Goal: Information Seeking & Learning: Compare options

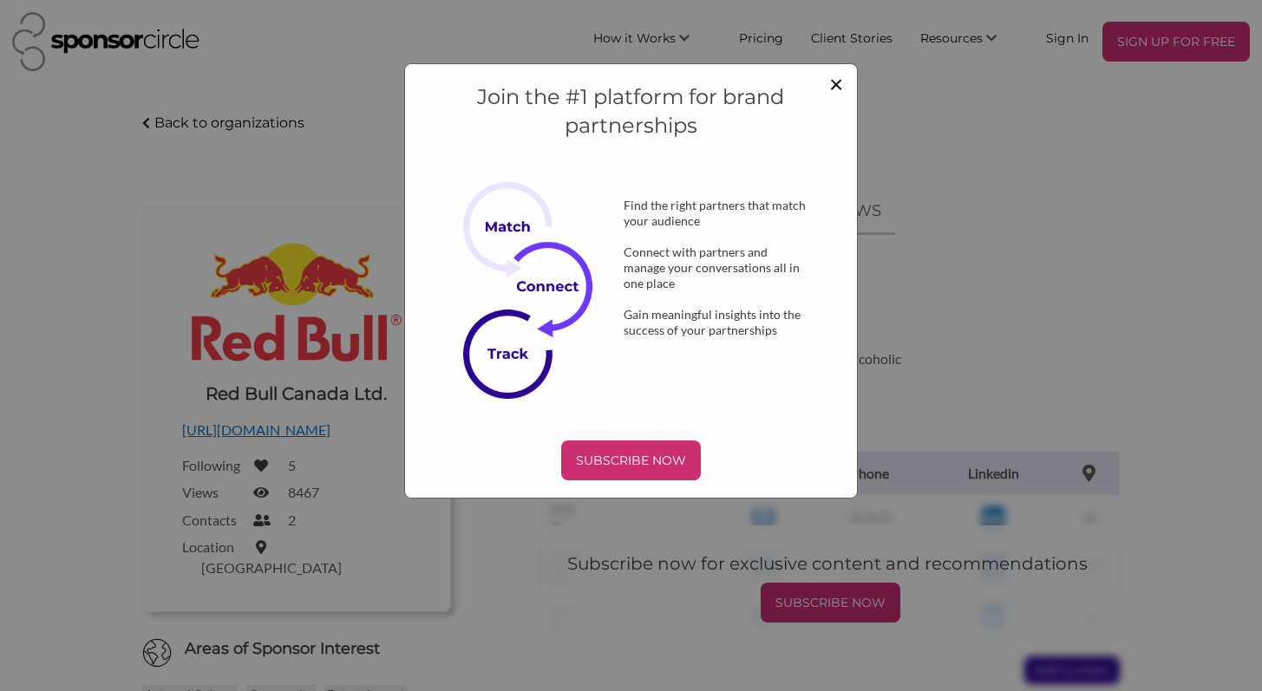
click at [831, 88] on span "×" at bounding box center [836, 83] width 14 height 29
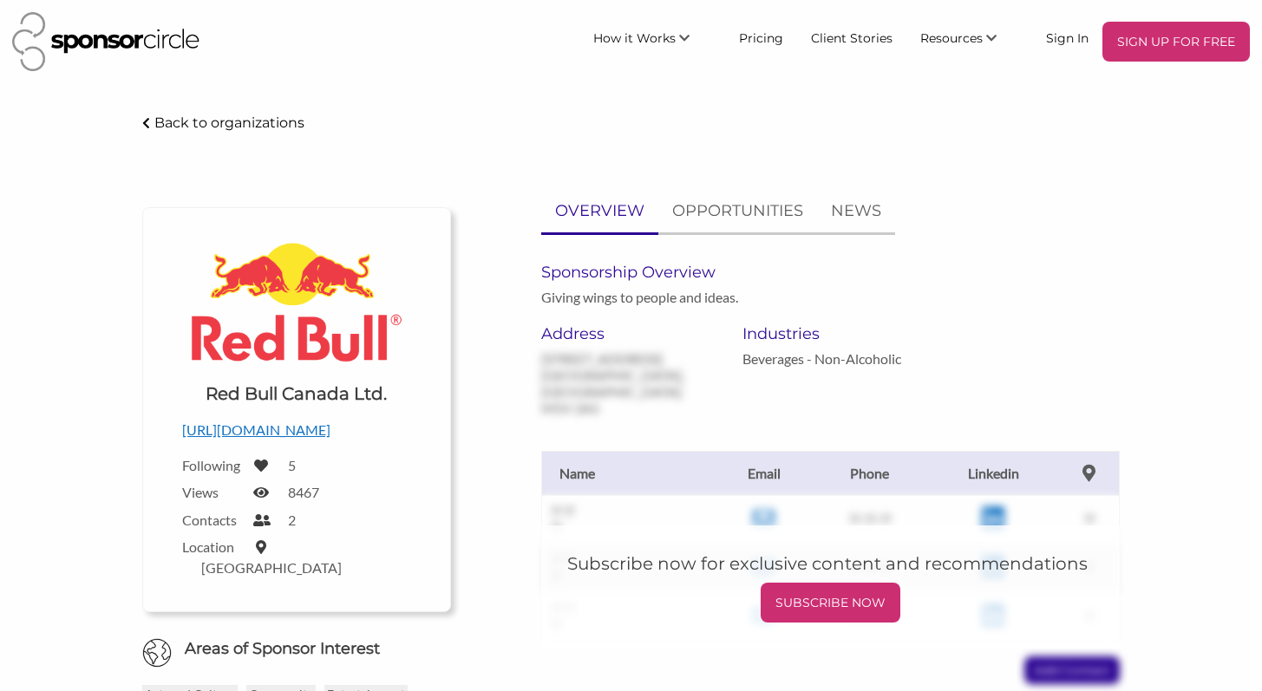
click at [186, 119] on p "Back to organizations" at bounding box center [229, 122] width 150 height 16
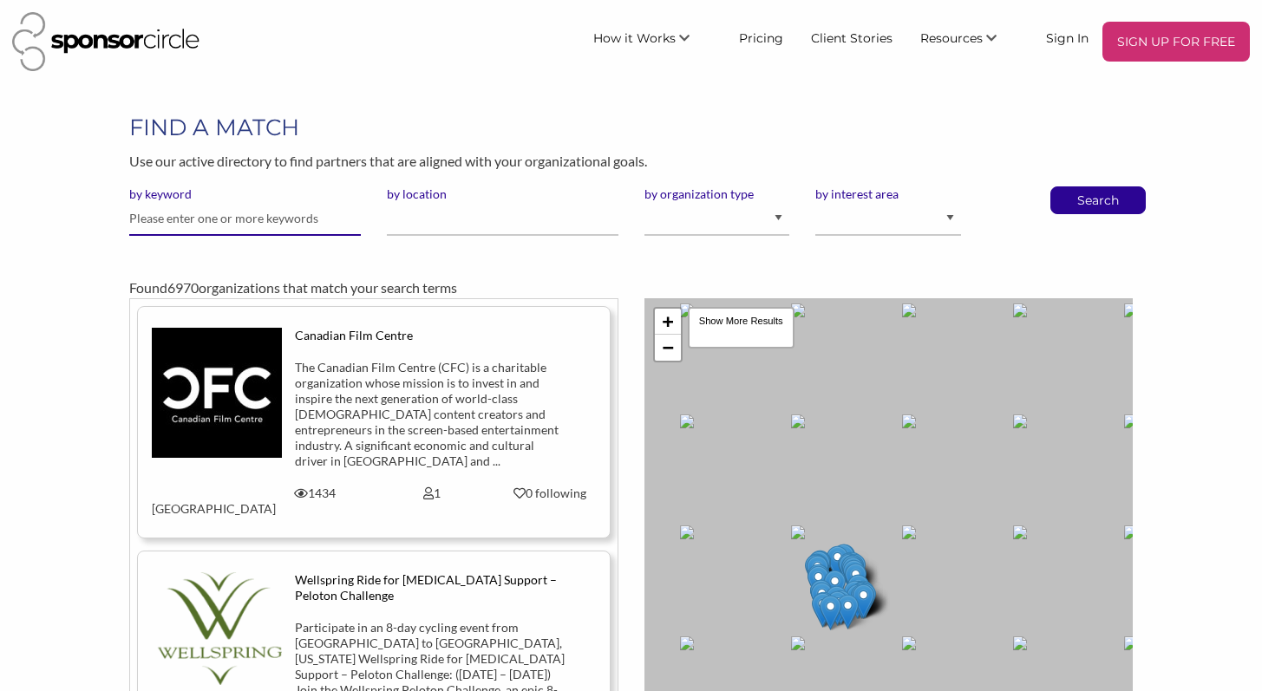
click at [345, 225] on input "text" at bounding box center [245, 219] width 232 height 34
click at [428, 225] on input "by location" at bounding box center [503, 219] width 232 height 34
click at [699, 219] on select "I am an event organizer seeking new partnerships with suppliers, exhibitors or …" at bounding box center [717, 219] width 146 height 34
select select "Property"
click at [644, 202] on select "I am an event organizer seeking new partnerships with suppliers, exhibitors or …" at bounding box center [717, 219] width 146 height 34
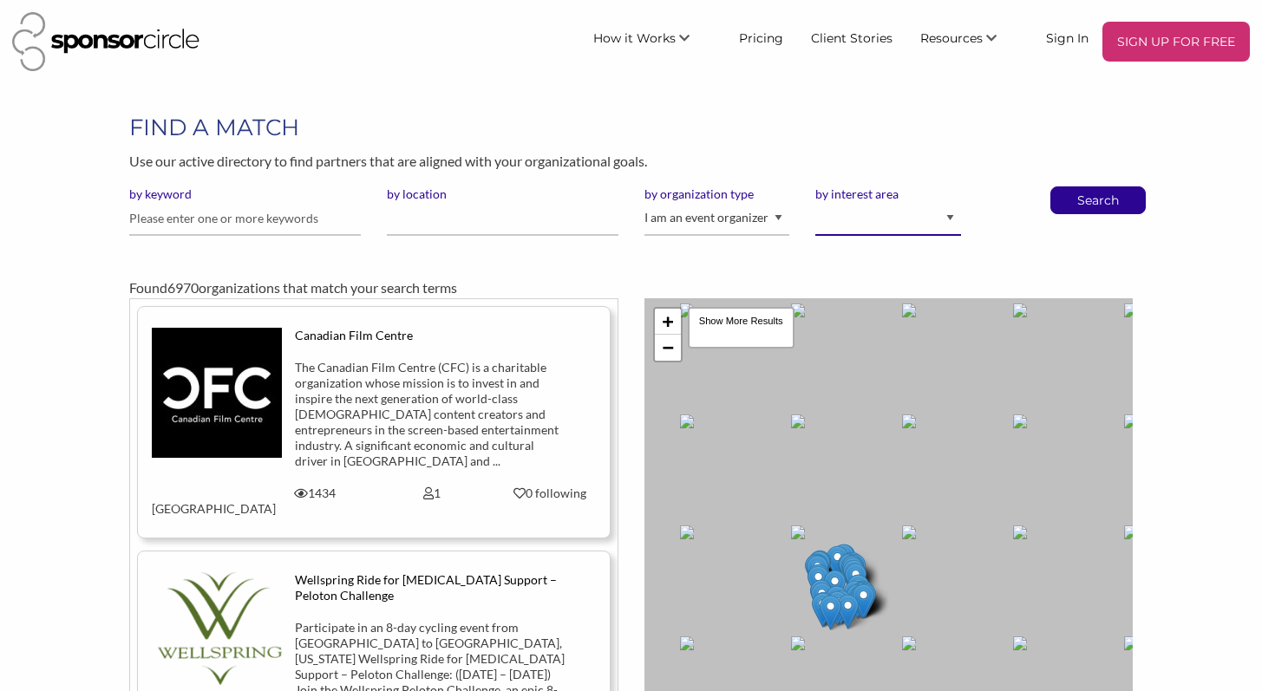
click at [885, 221] on select "Animal Welfare Arts and Culture Business and Entrepreneurship Community Diversi…" at bounding box center [888, 219] width 146 height 34
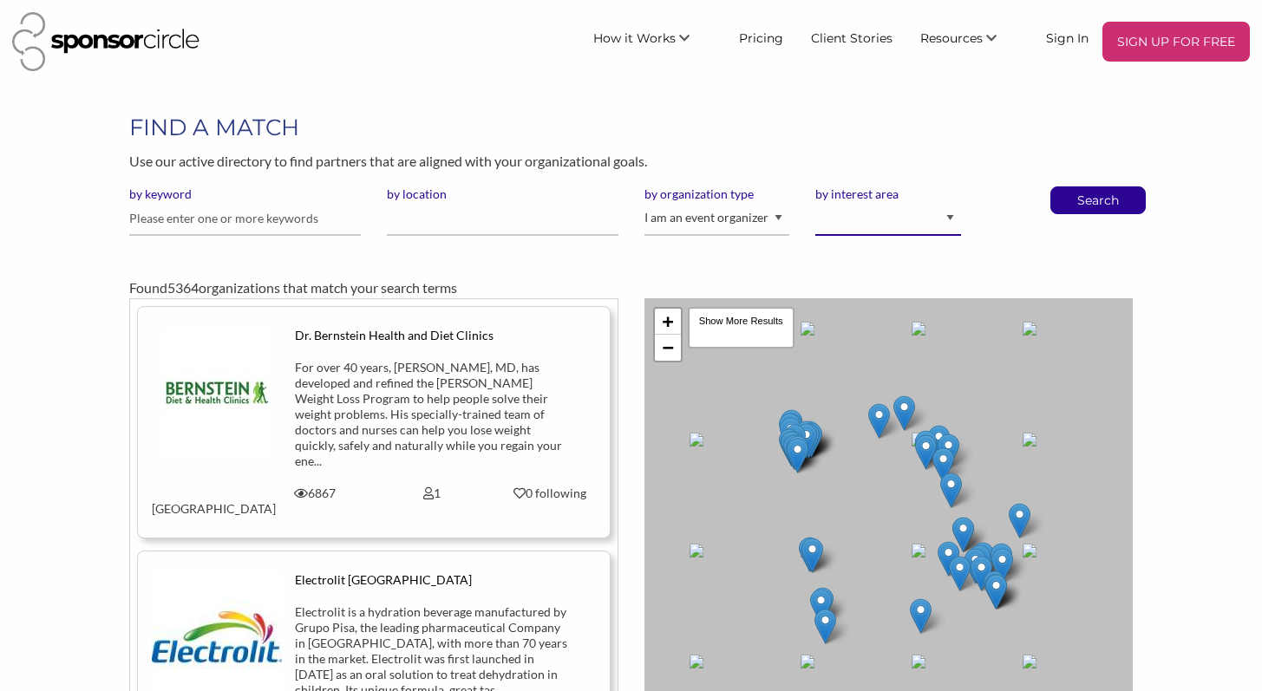
click at [885, 221] on select "Animal Welfare Arts and Culture Business and Entrepreneurship Community Diversi…" at bounding box center [888, 219] width 146 height 34
select select "12"
click at [815, 202] on select "Animal Welfare Arts and Culture Business and Entrepreneurship Community Diversi…" at bounding box center [888, 219] width 146 height 34
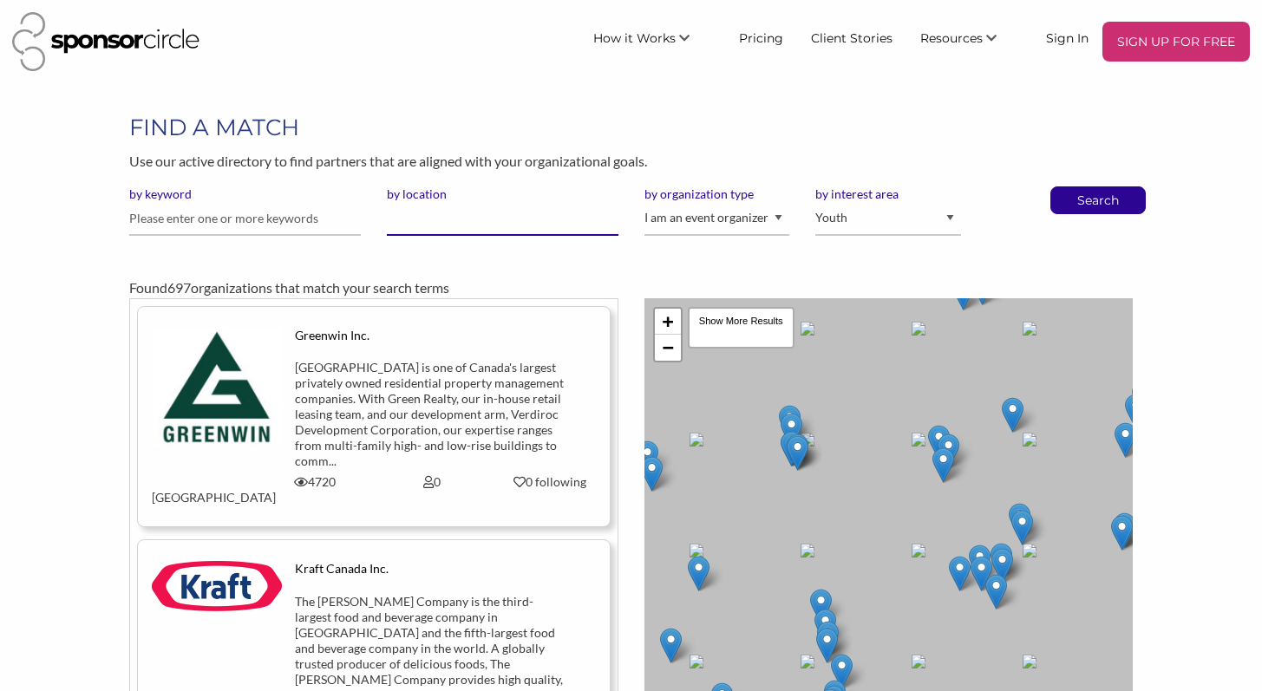
click at [494, 217] on input "by location" at bounding box center [503, 219] width 232 height 34
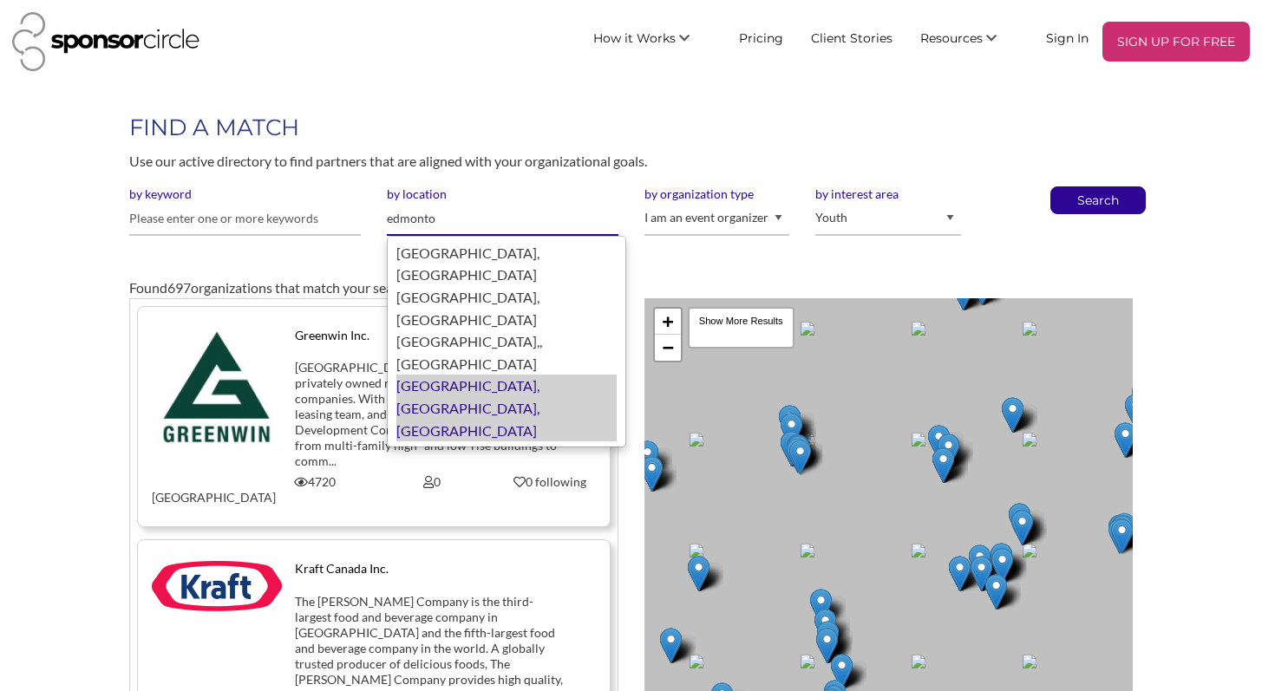
click at [513, 375] on div "Edmonton, AB, Canada" at bounding box center [506, 408] width 220 height 67
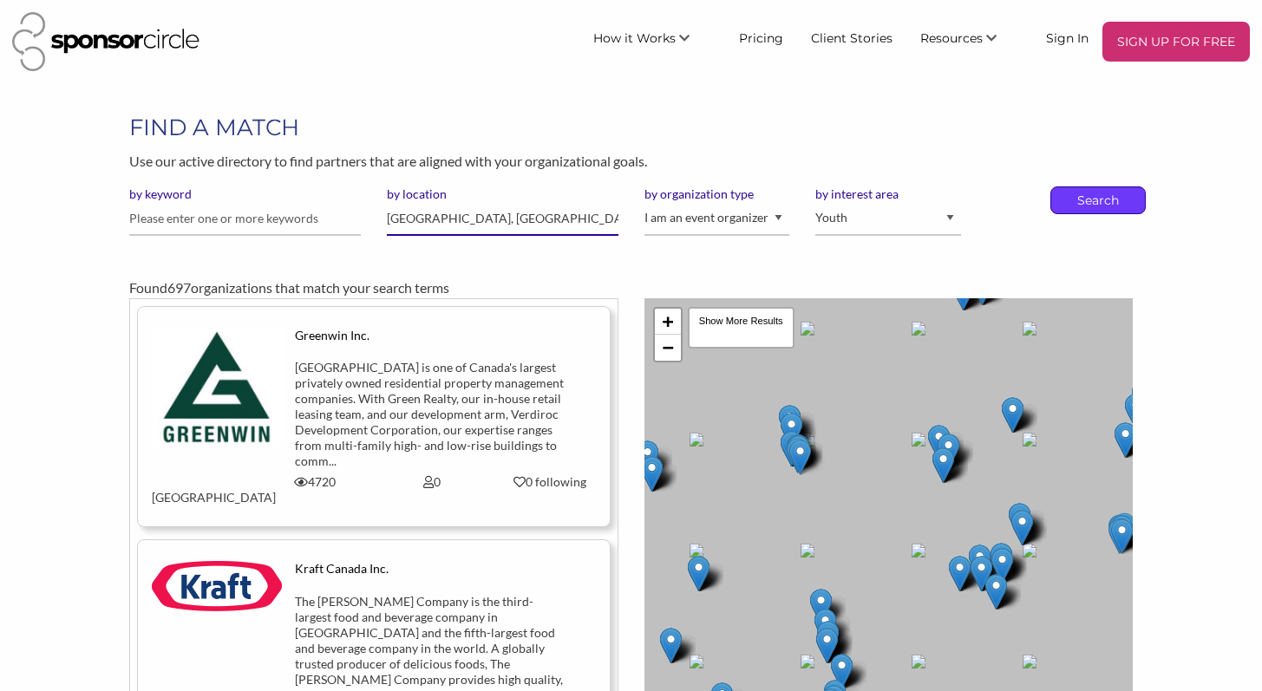
type input "[GEOGRAPHIC_DATA], [GEOGRAPHIC_DATA]"
click at [1078, 197] on p "Search" at bounding box center [1097, 200] width 57 height 26
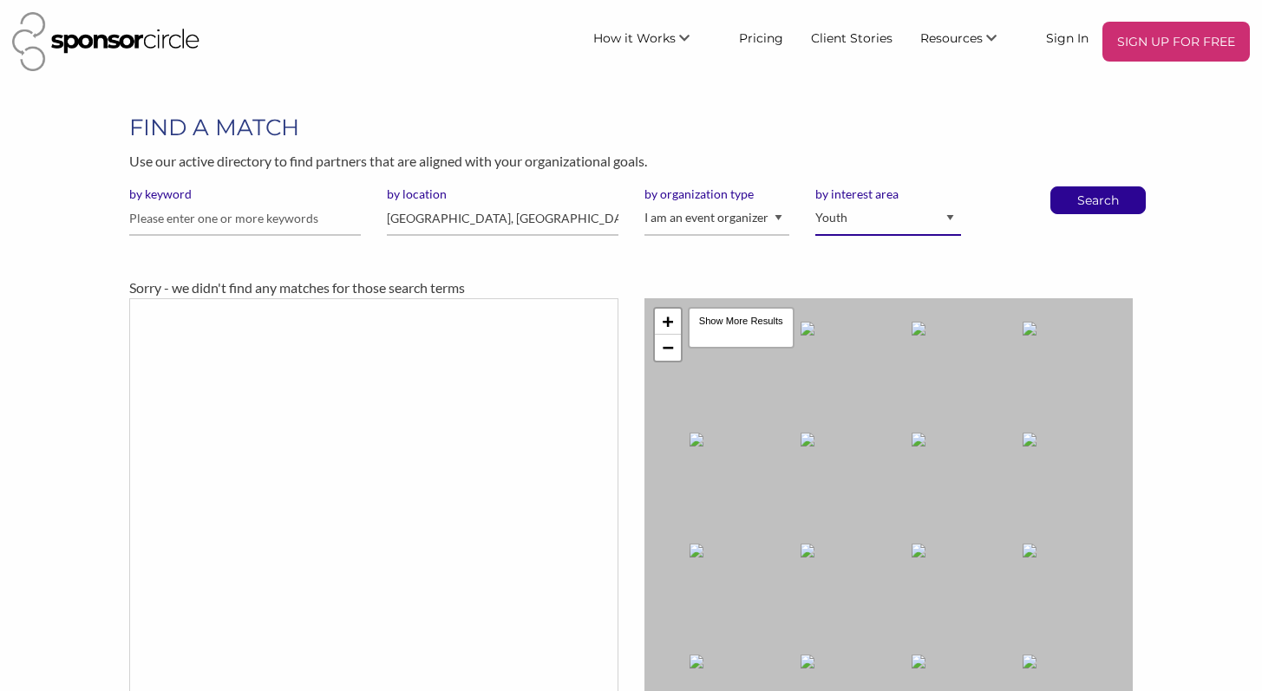
click at [836, 222] on select "Animal Welfare Arts and Culture Business and Entrepreneurship Community Diversi…" at bounding box center [888, 219] width 146 height 34
select select
click at [815, 202] on select "Animal Welfare Arts and Culture Business and Entrepreneurship Community Diversi…" at bounding box center [888, 219] width 146 height 34
